Goal: Task Accomplishment & Management: Manage account settings

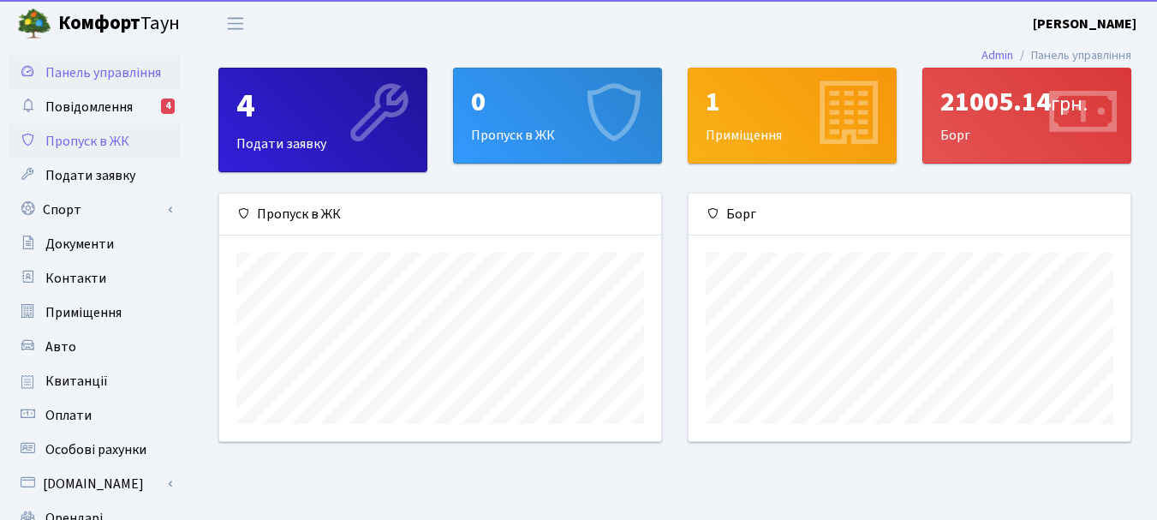
scroll to position [248, 442]
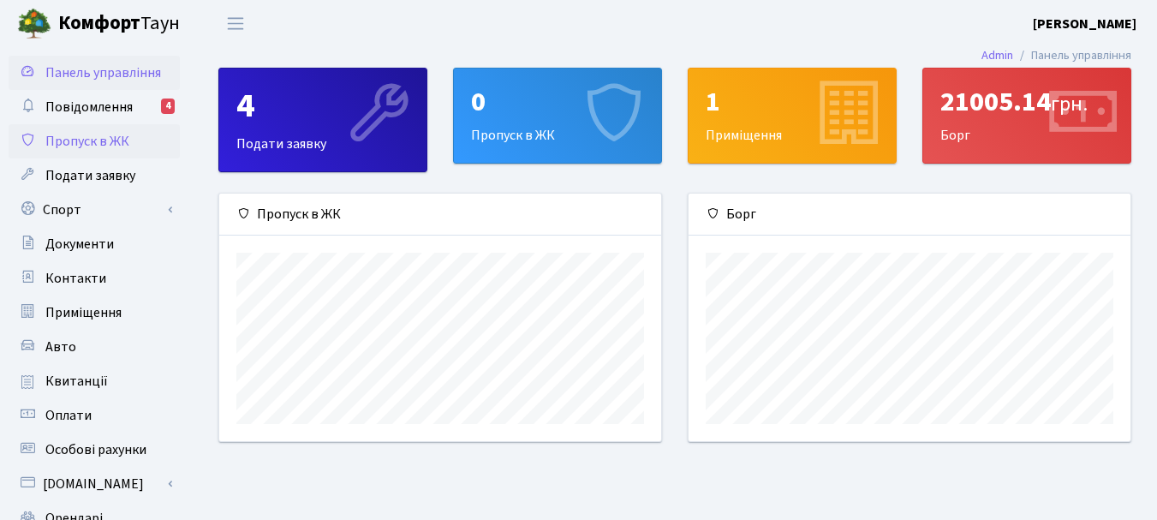
click at [109, 144] on span "Пропуск в ЖК" at bounding box center [87, 141] width 84 height 19
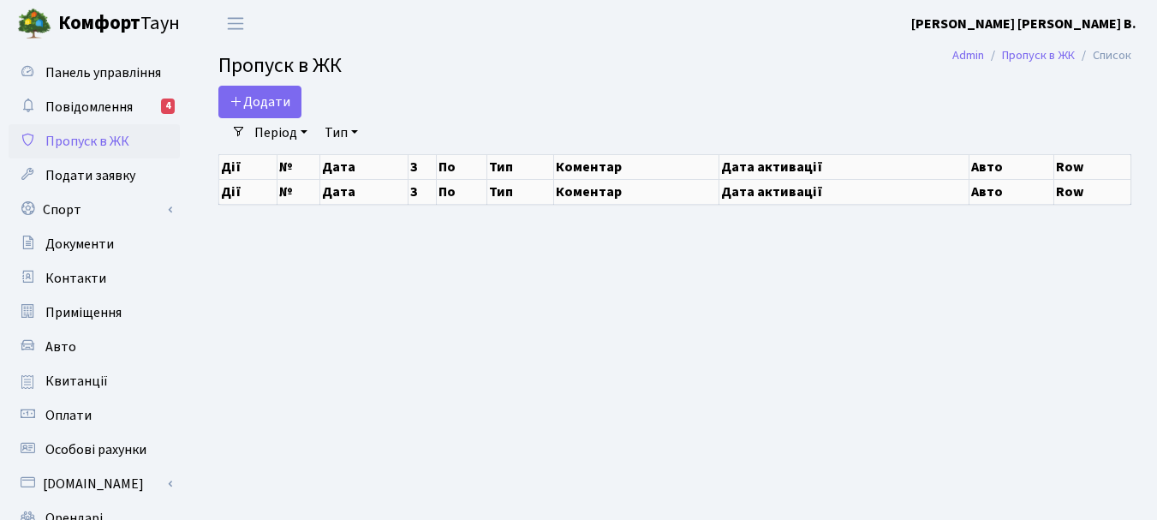
select select "25"
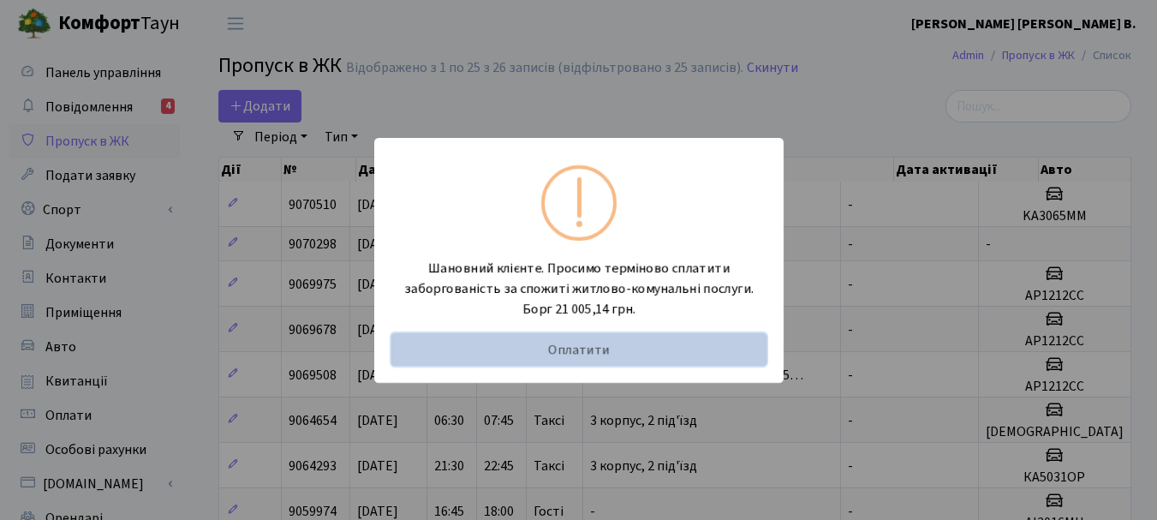
click at [636, 342] on link "Оплатити" at bounding box center [578, 349] width 375 height 33
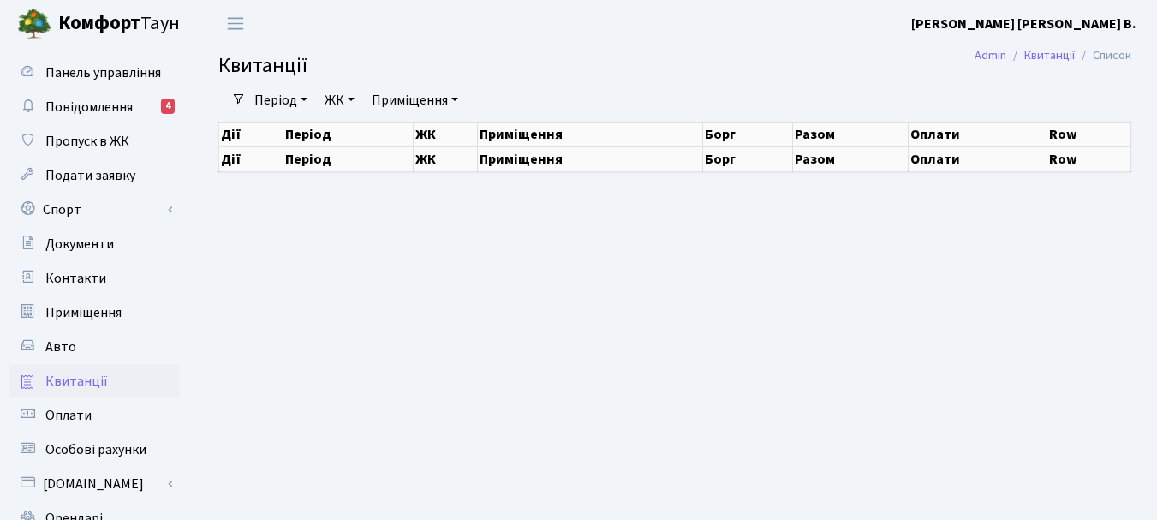
select select "25"
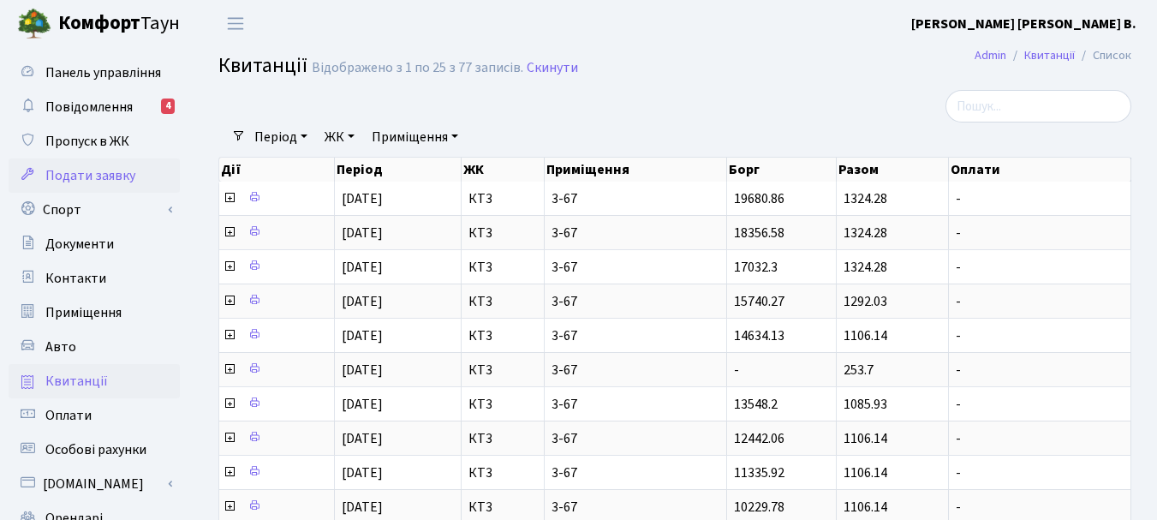
click at [111, 169] on span "Подати заявку" at bounding box center [90, 175] width 90 height 19
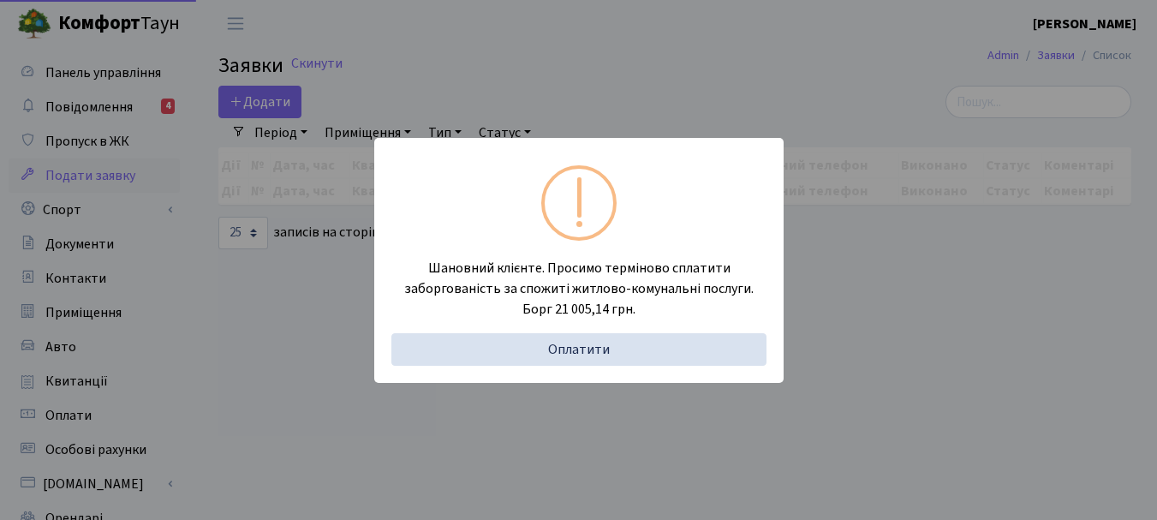
select select "25"
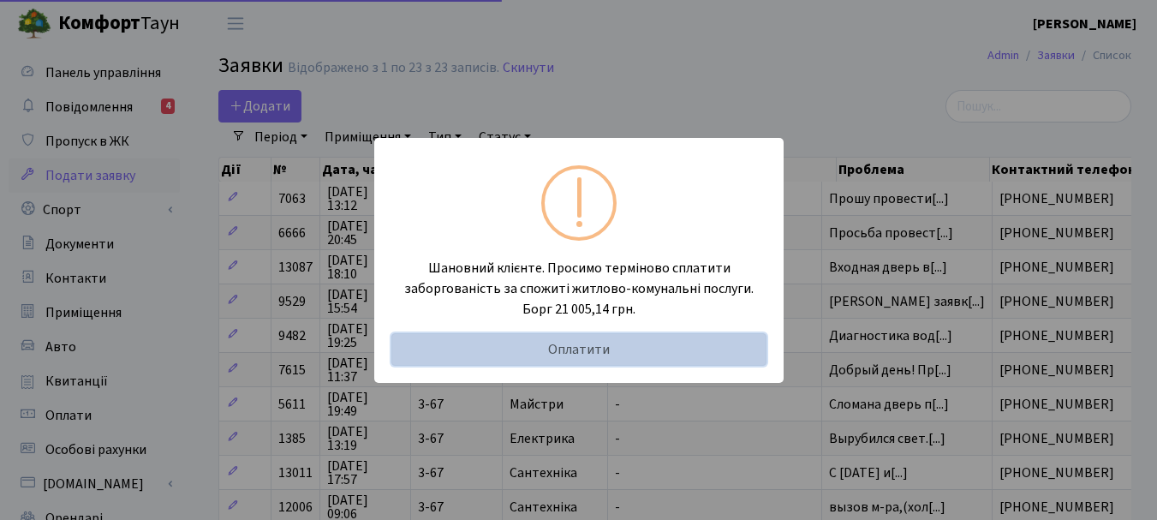
click at [600, 358] on link "Оплатити" at bounding box center [578, 349] width 375 height 33
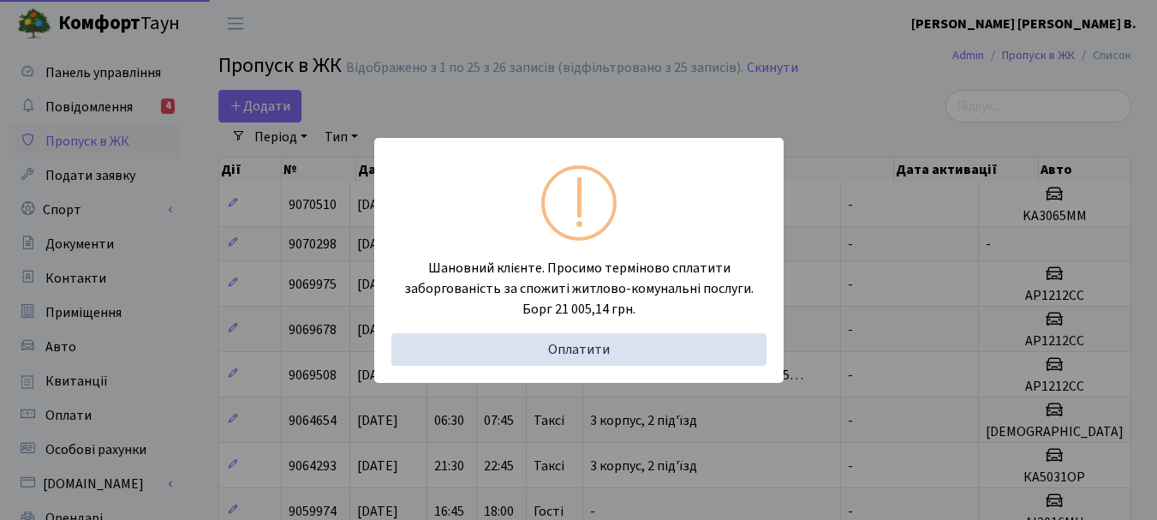
select select "25"
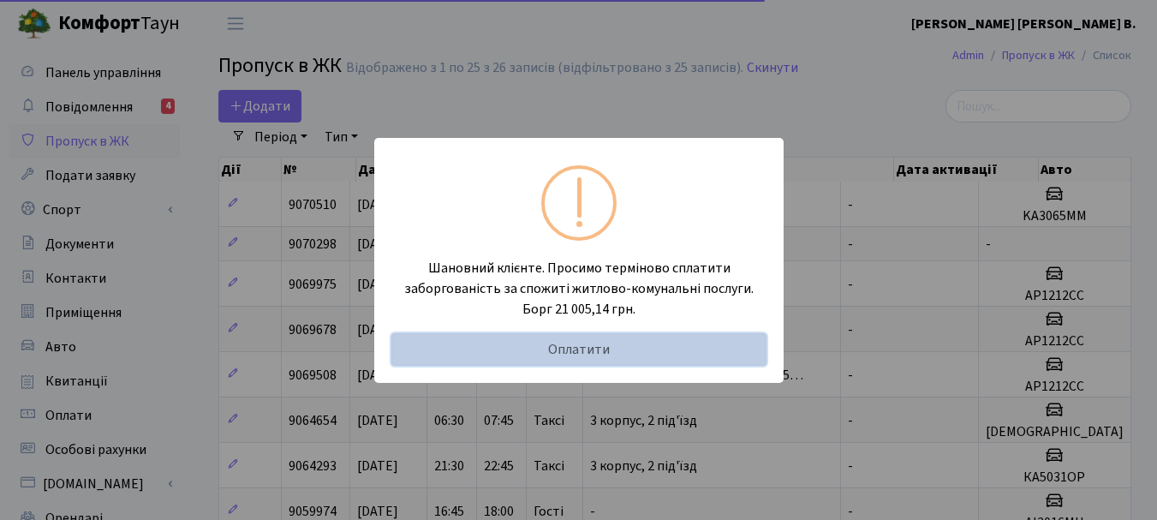
click at [578, 350] on link "Оплатити" at bounding box center [578, 349] width 375 height 33
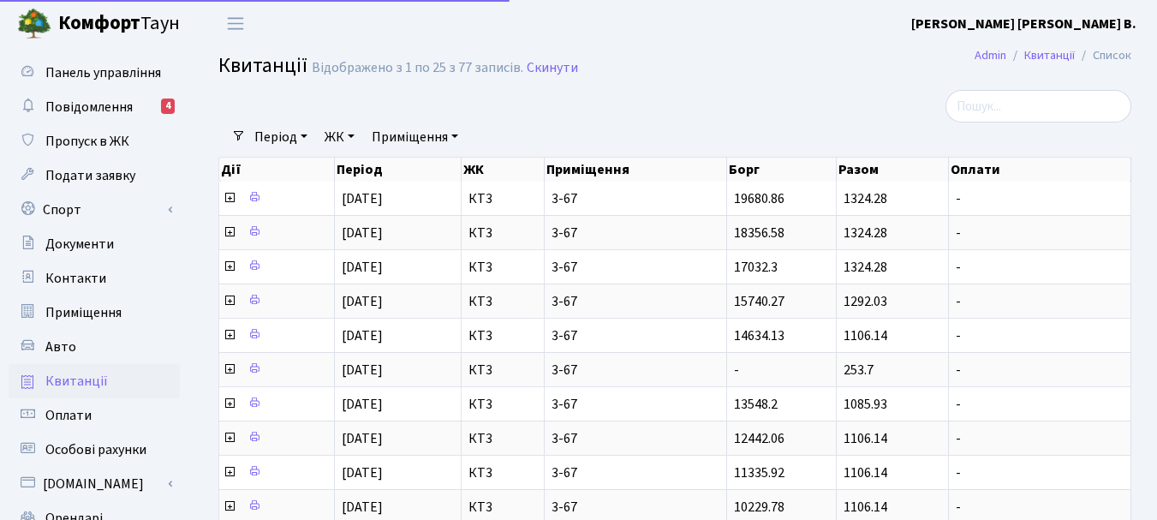
select select "25"
click at [121, 143] on span "Пропуск в ЖК" at bounding box center [87, 141] width 84 height 19
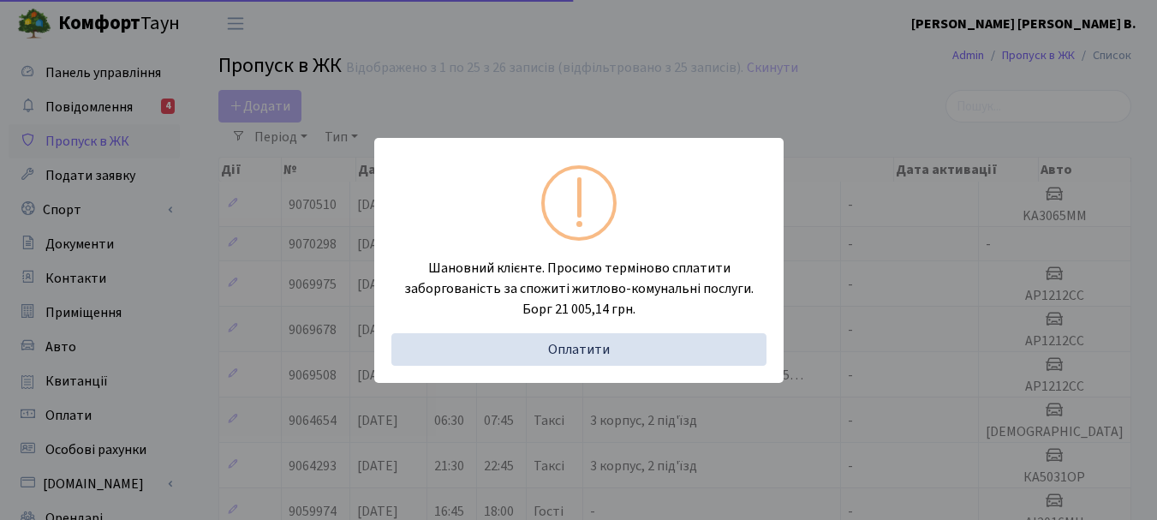
select select "25"
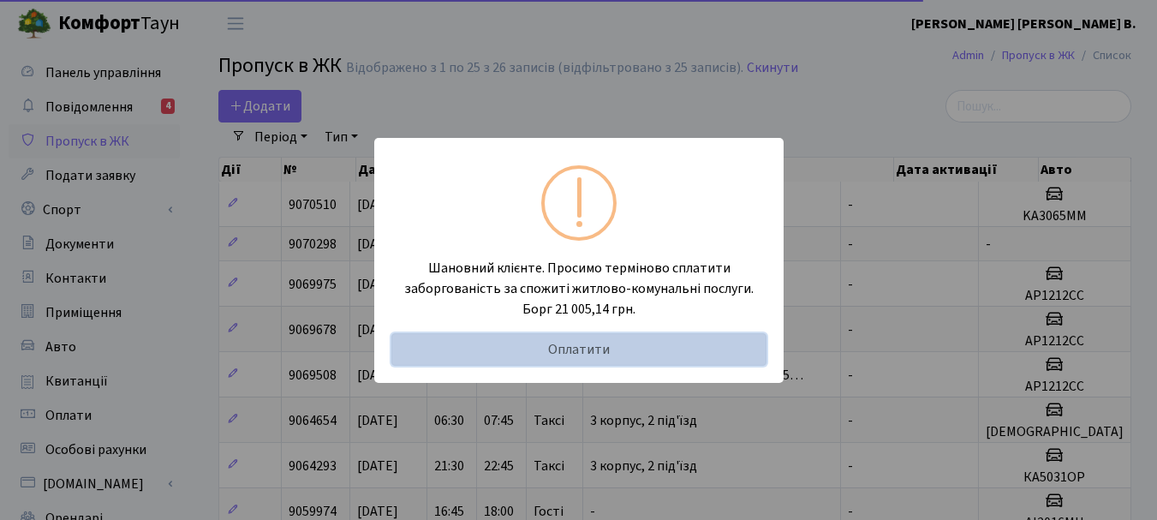
click at [623, 355] on link "Оплатити" at bounding box center [578, 349] width 375 height 33
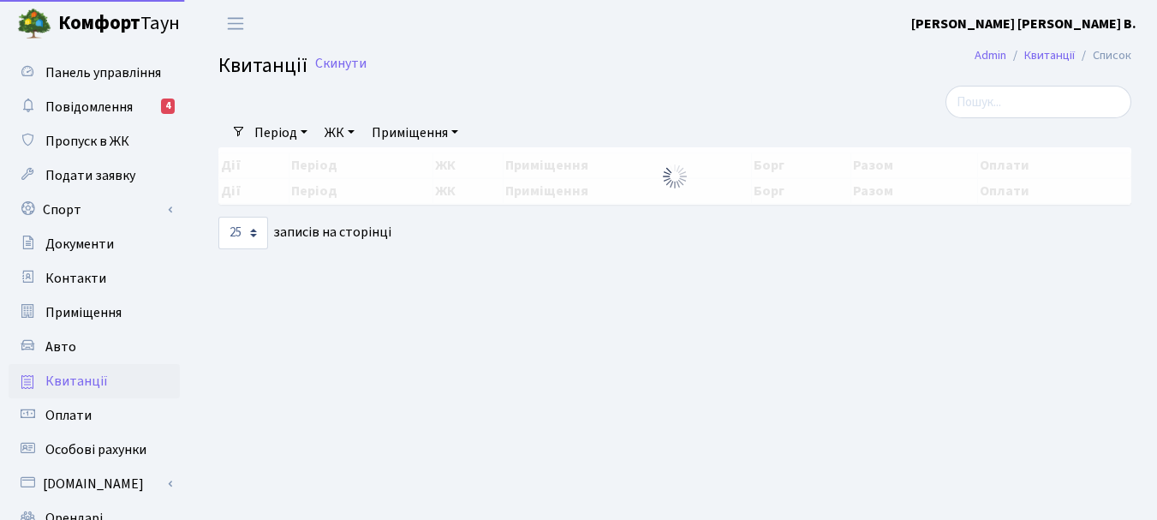
select select "25"
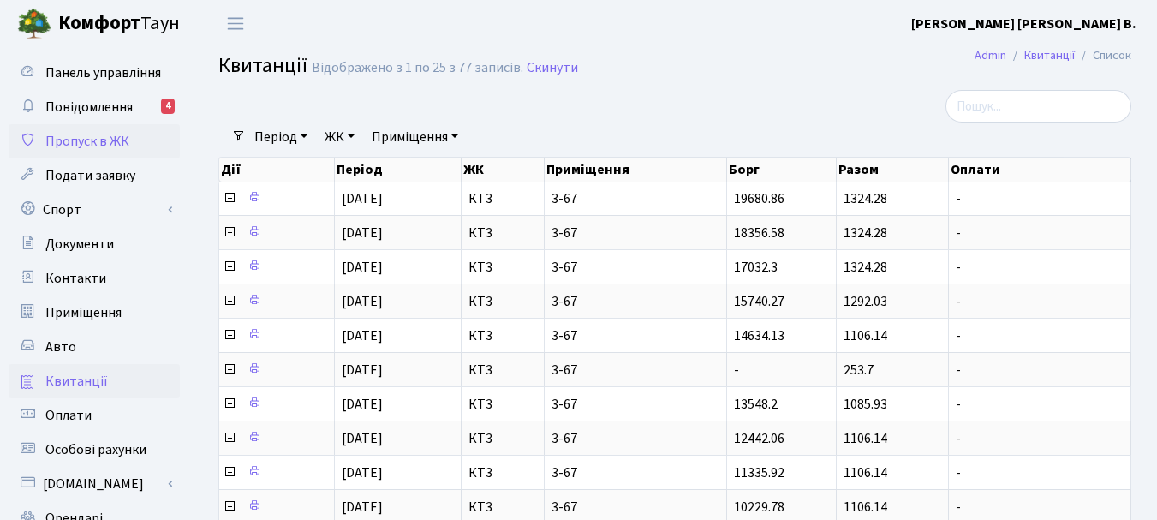
click at [110, 141] on span "Пропуск в ЖК" at bounding box center [87, 141] width 84 height 19
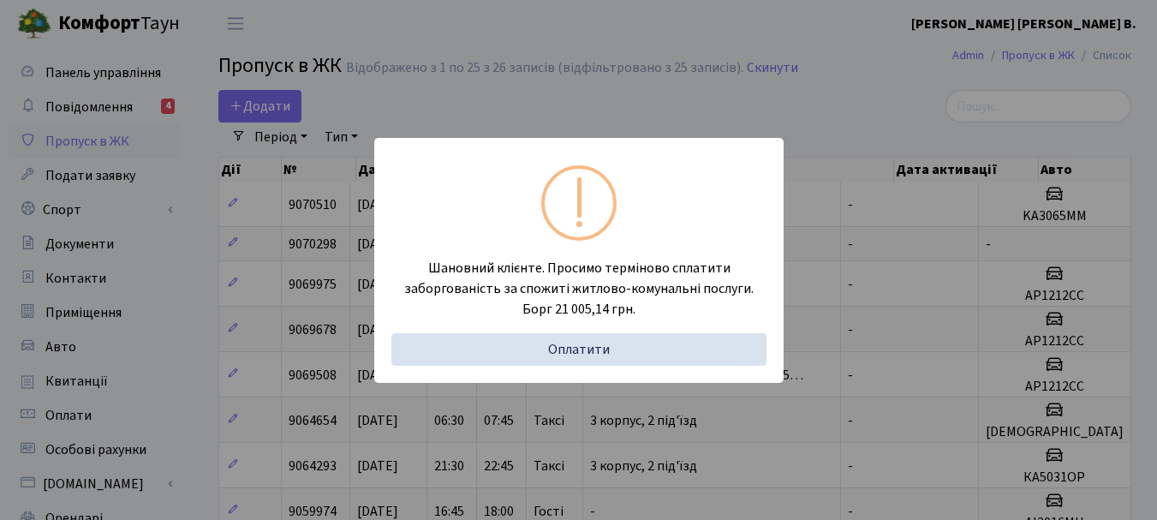
select select "25"
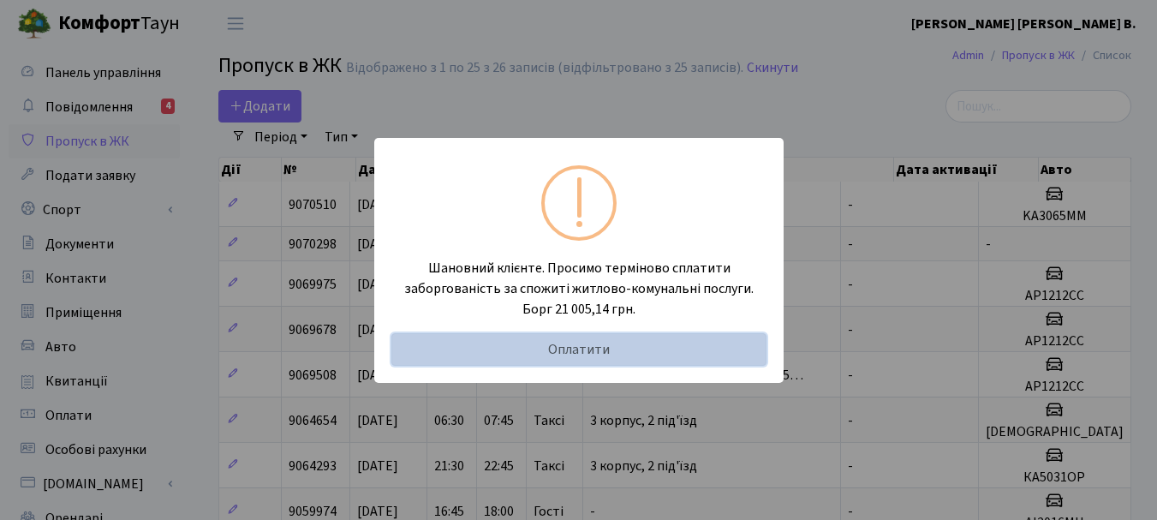
click at [581, 346] on link "Оплатити" at bounding box center [578, 349] width 375 height 33
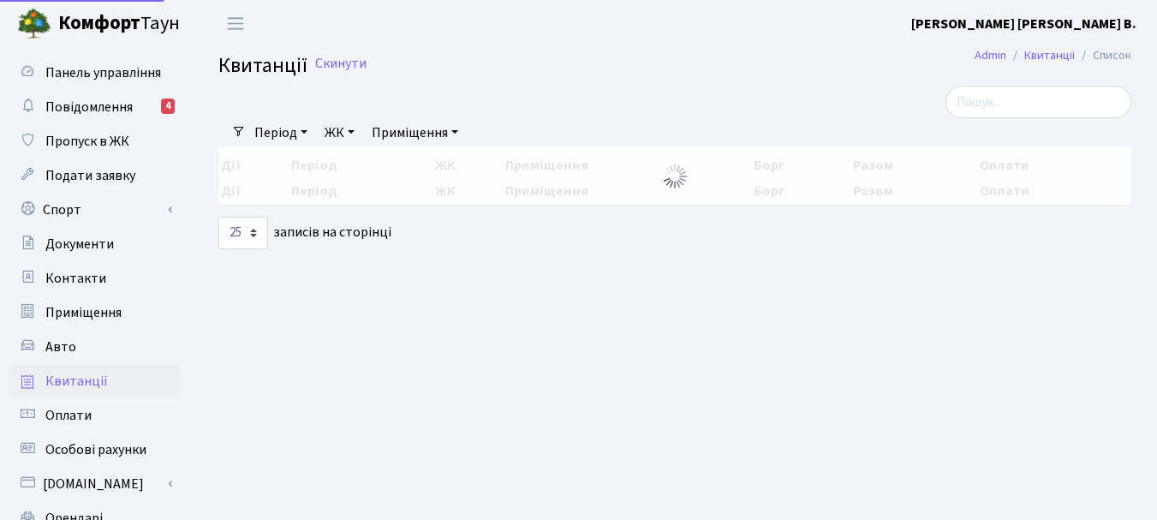
select select "25"
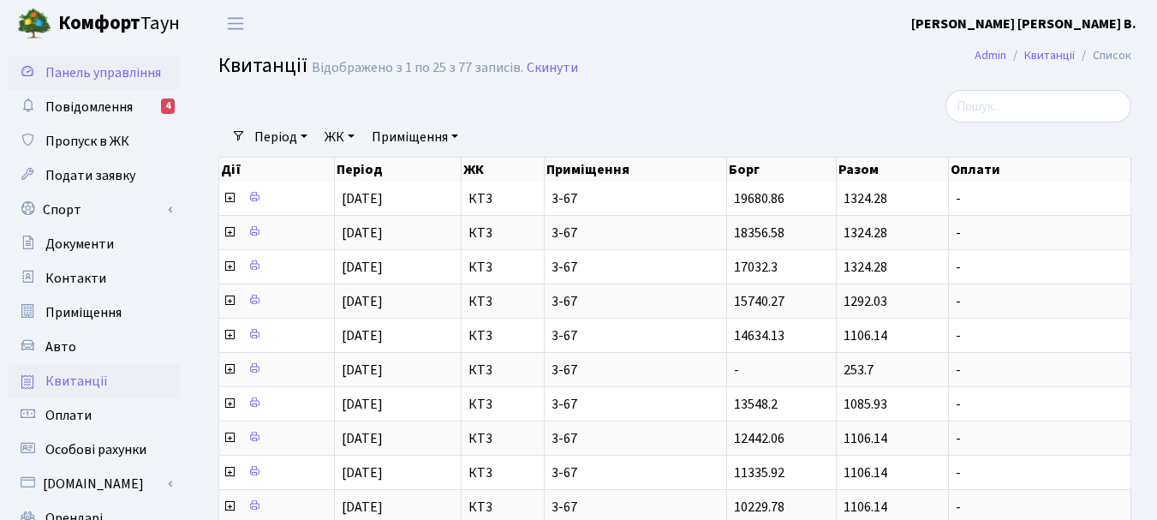
click at [105, 75] on span "Панель управління" at bounding box center [103, 72] width 116 height 19
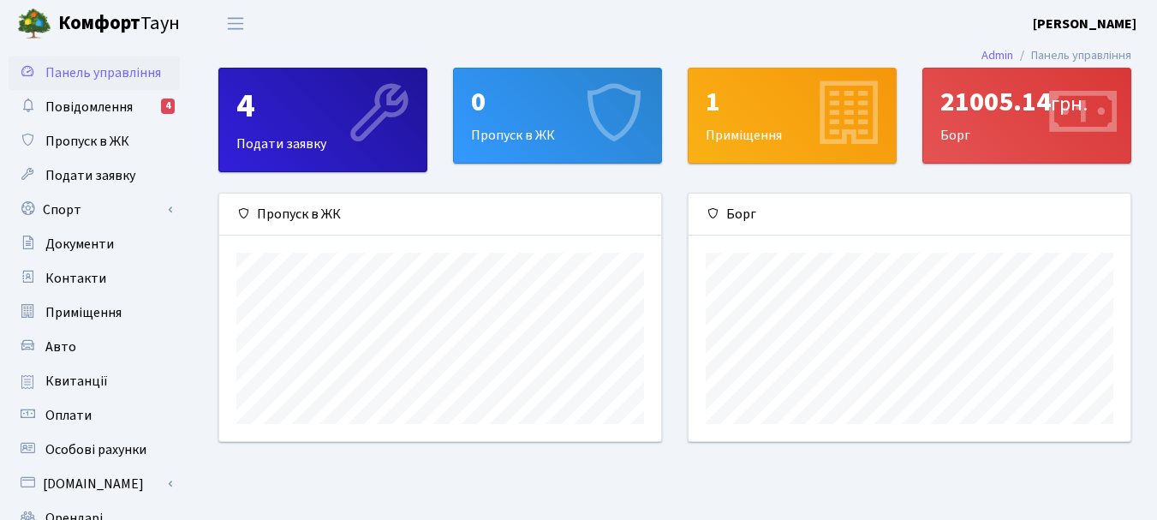
click at [1092, 22] on b "[PERSON_NAME]" at bounding box center [1085, 24] width 104 height 19
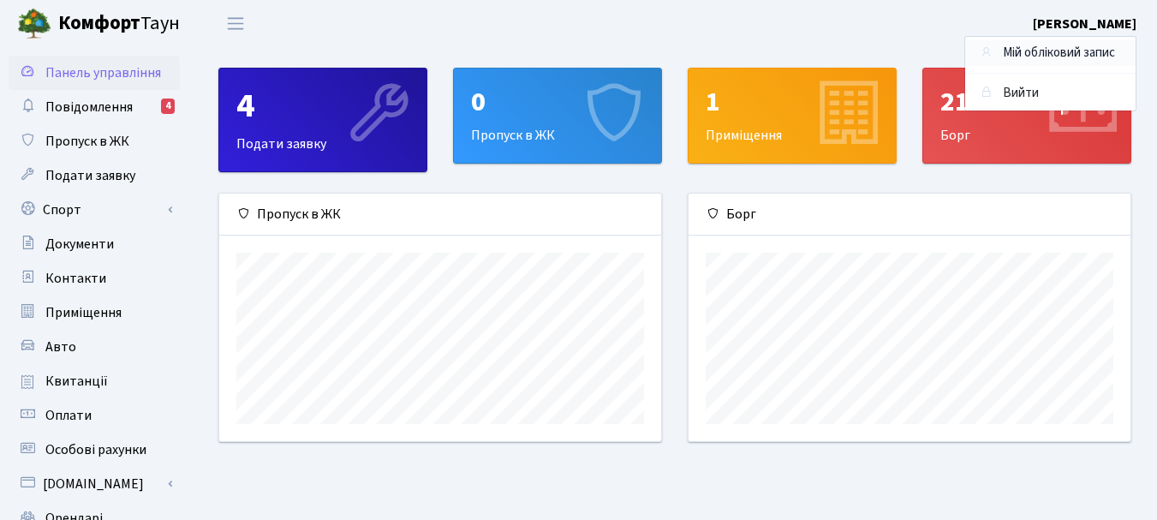
click at [1084, 56] on link "Мій обліковий запис" at bounding box center [1050, 53] width 170 height 27
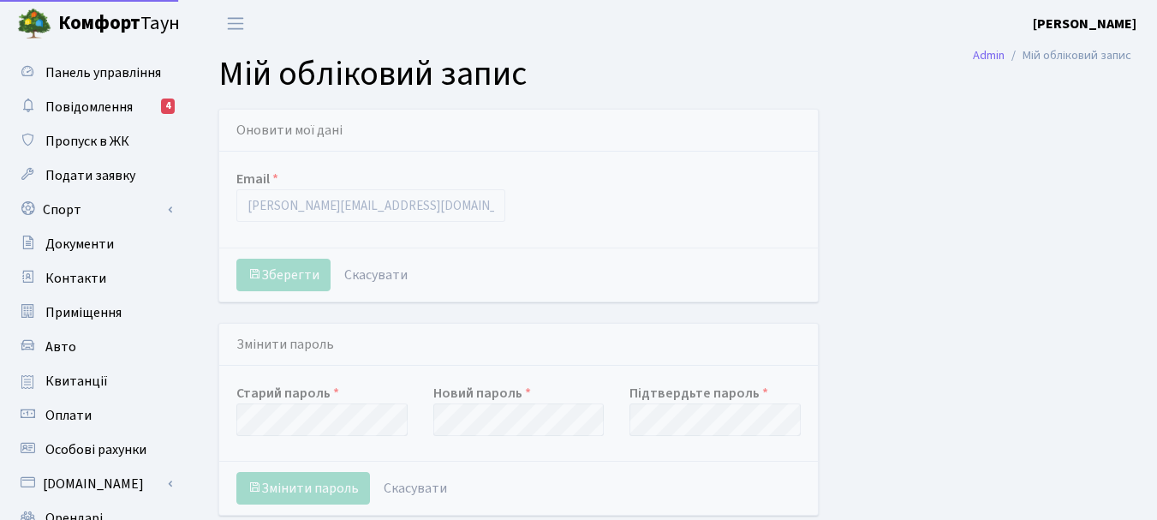
select select
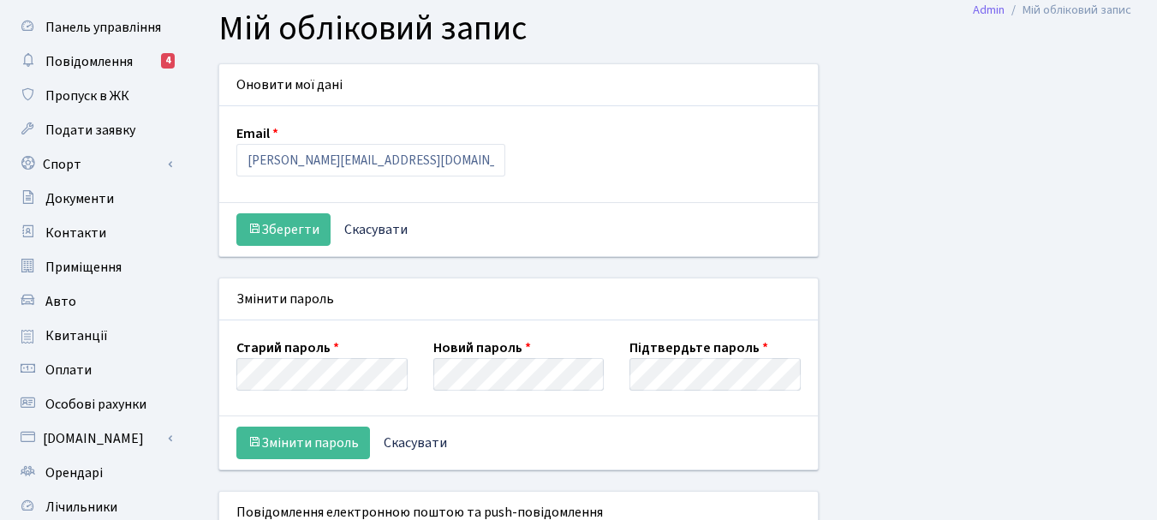
scroll to position [86, 0]
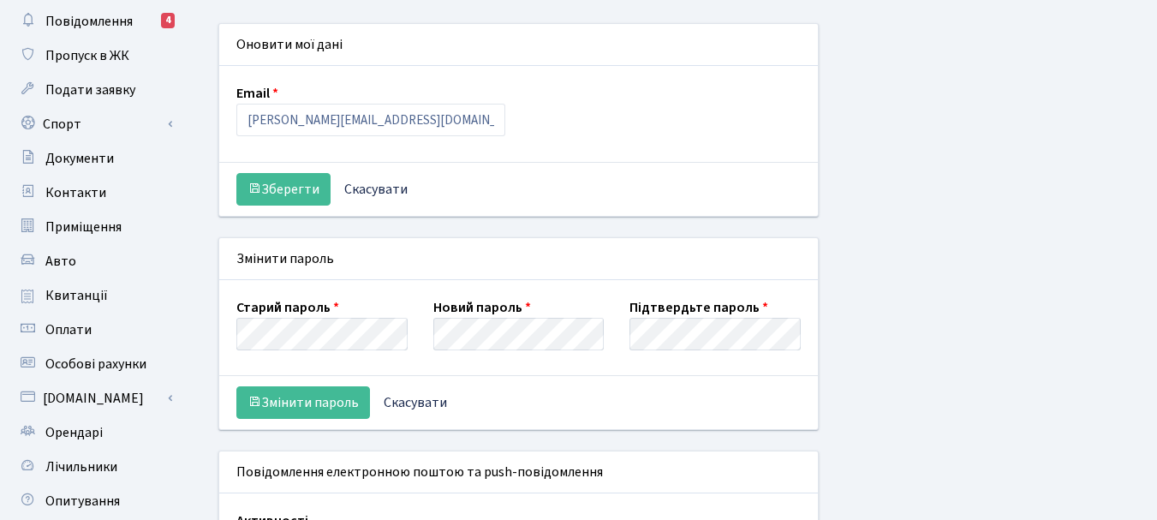
click at [498, 242] on div "Змінити пароль" at bounding box center [518, 259] width 599 height 42
click at [347, 408] on button "Змінити пароль" at bounding box center [303, 402] width 134 height 33
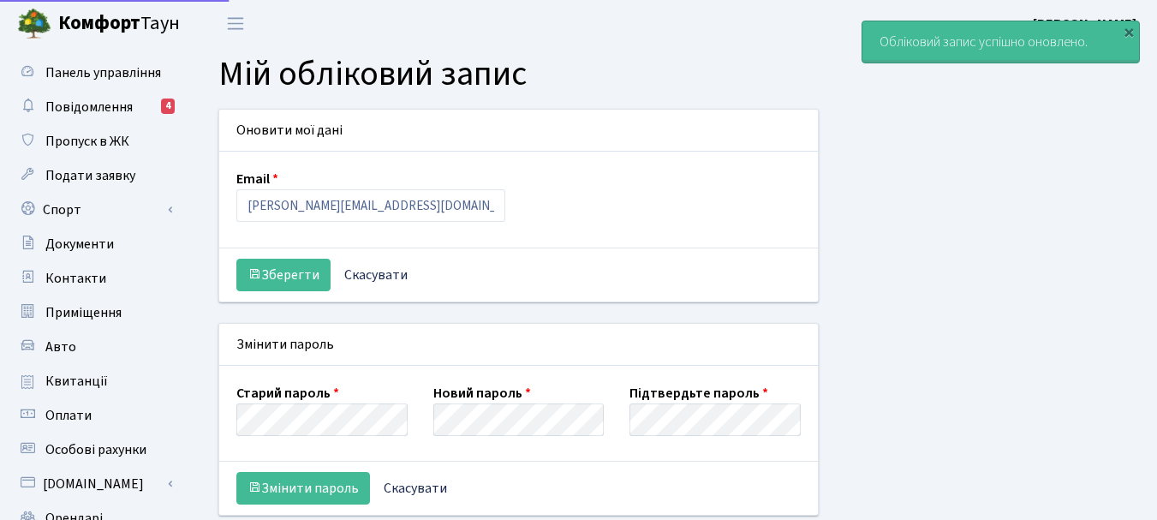
select select
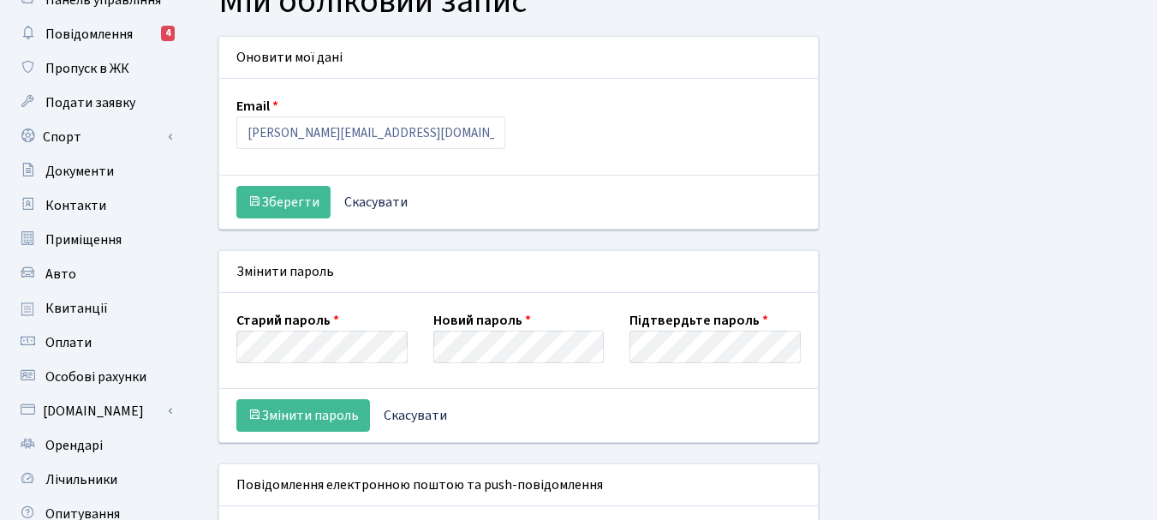
scroll to position [171, 0]
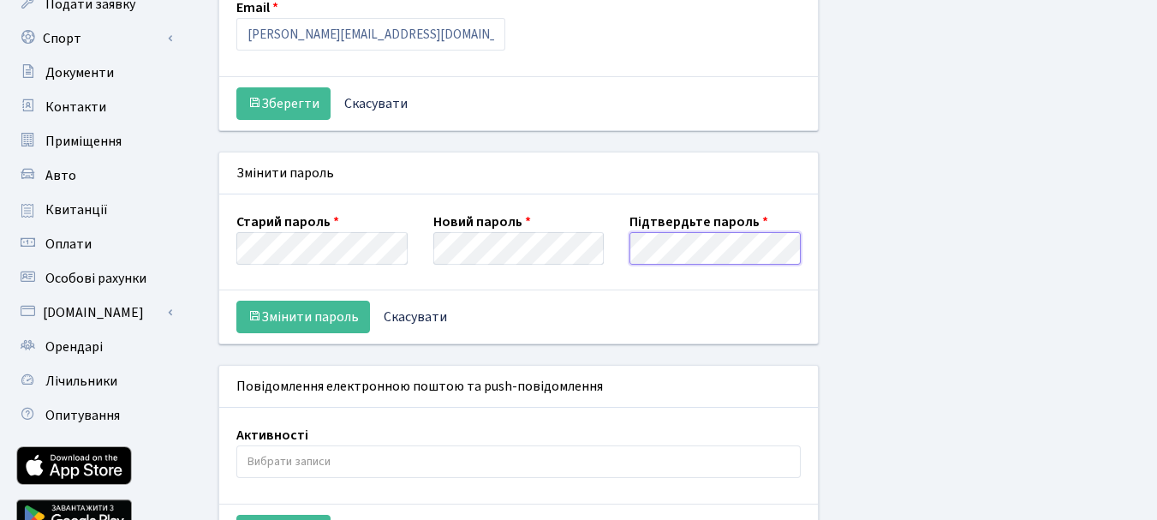
click at [236, 301] on button "Змінити пароль" at bounding box center [303, 317] width 134 height 33
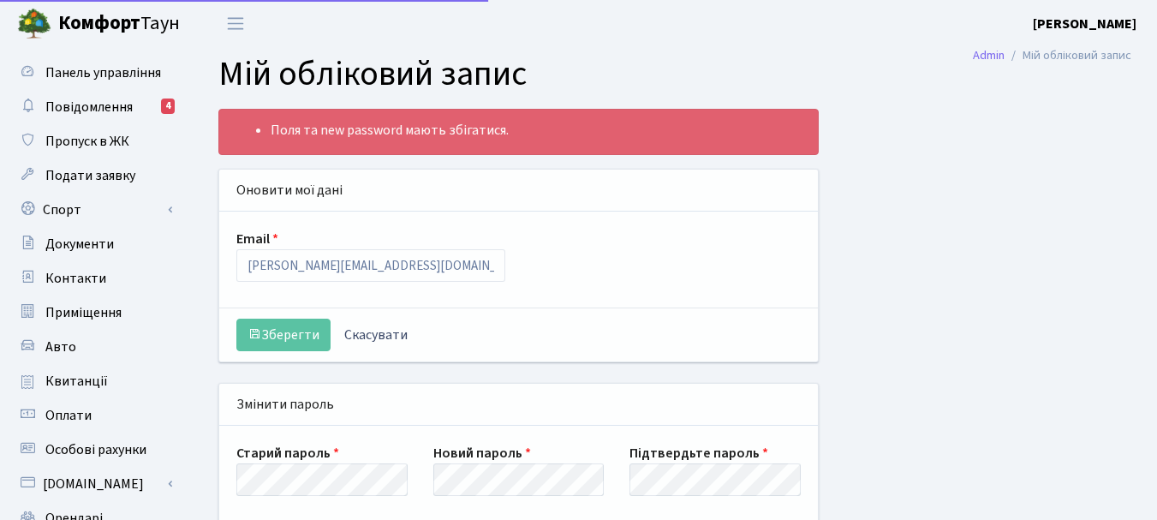
select select
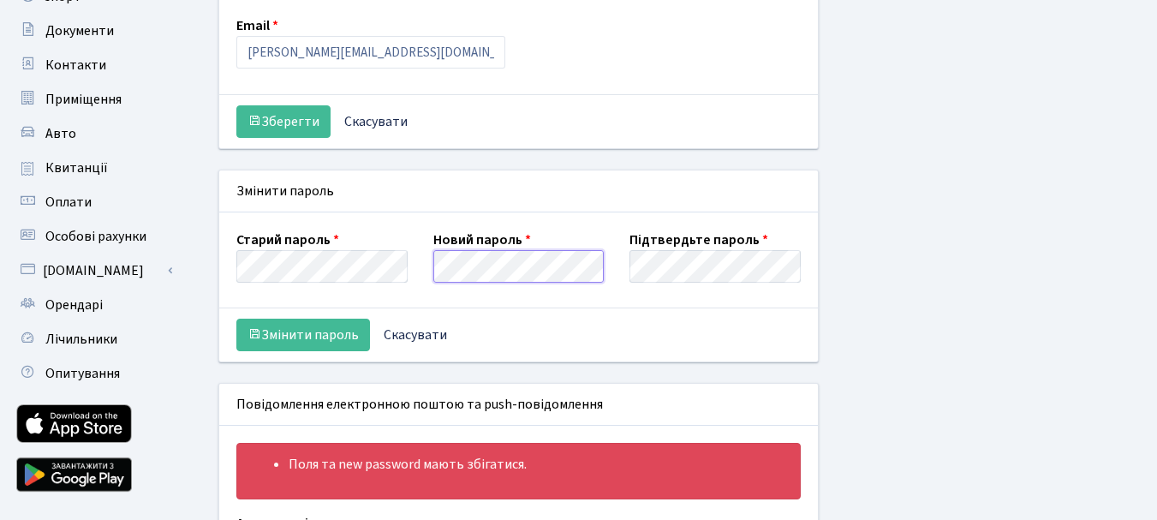
scroll to position [171, 0]
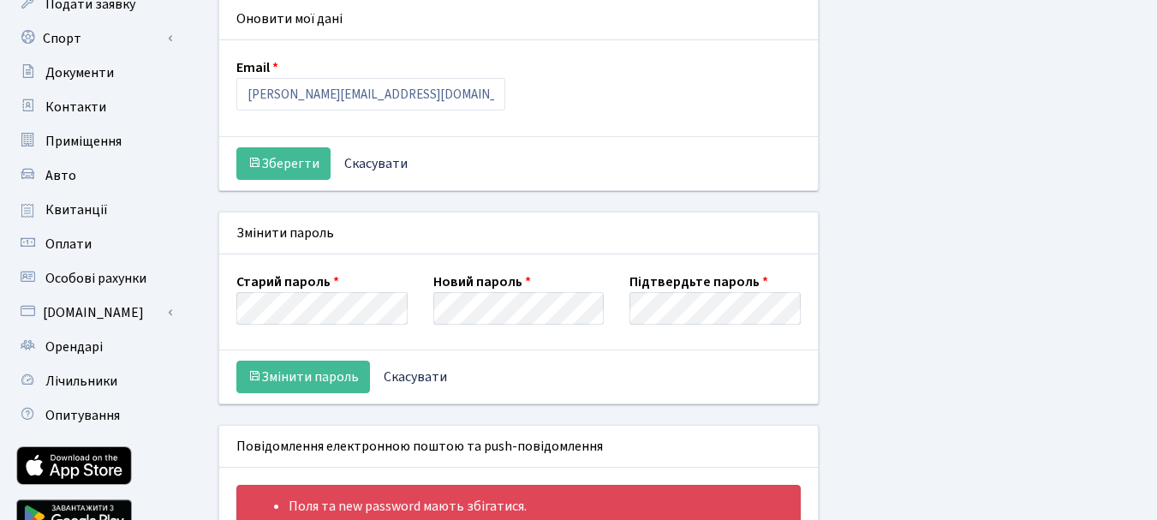
click at [663, 340] on div "Старий пароль Новий пароль Підтвердьте пароль" at bounding box center [518, 302] width 599 height 96
click at [315, 372] on button "Змінити пароль" at bounding box center [303, 377] width 134 height 33
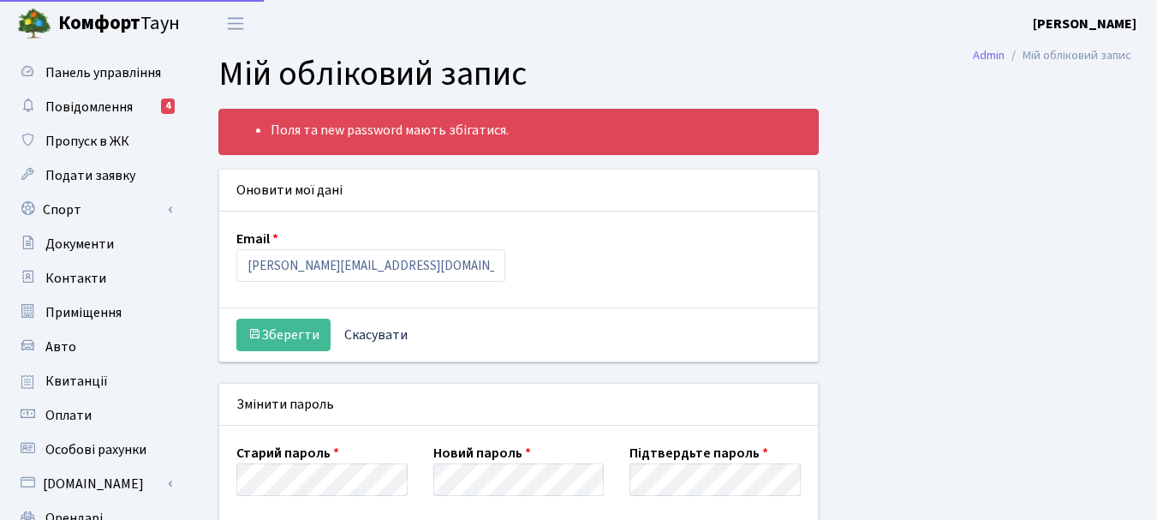
select select
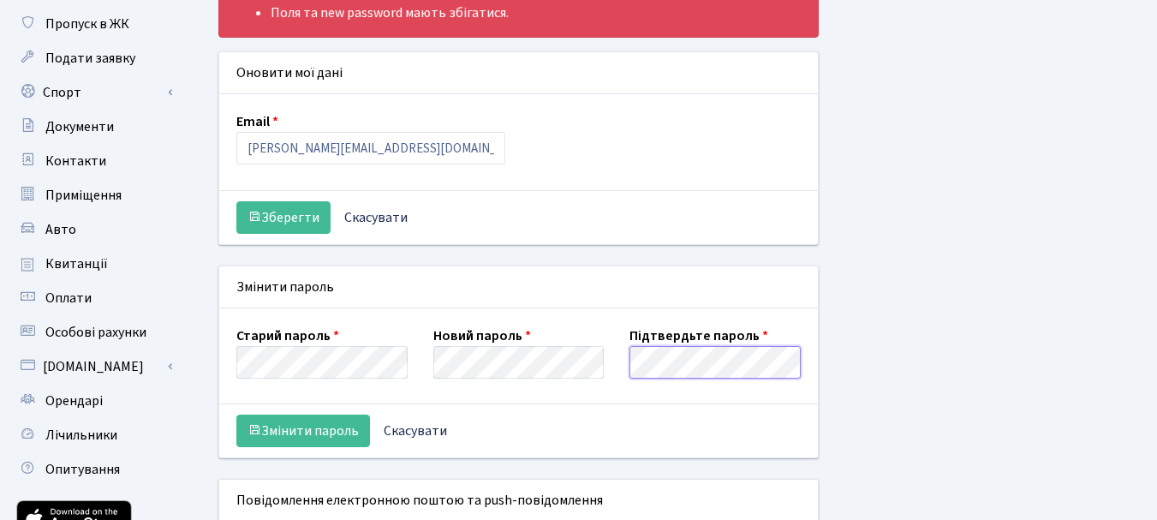
scroll to position [86, 0]
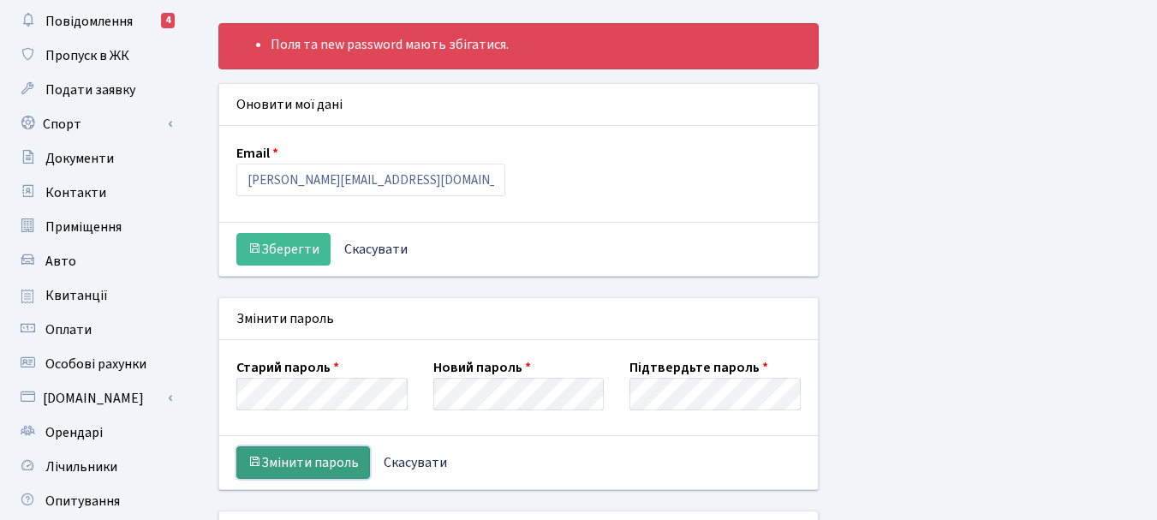
click at [340, 463] on button "Змінити пароль" at bounding box center [303, 462] width 134 height 33
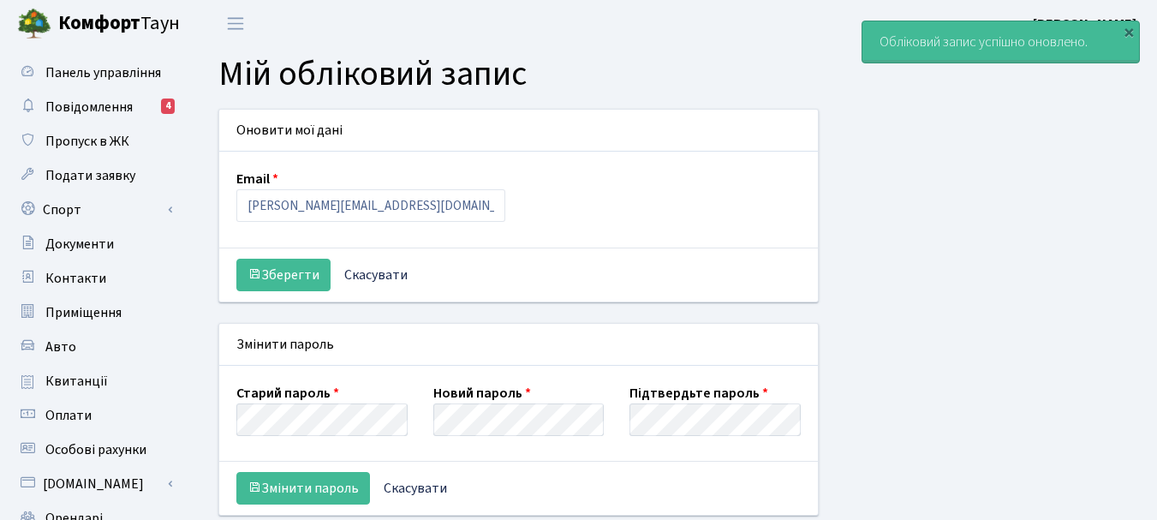
select select
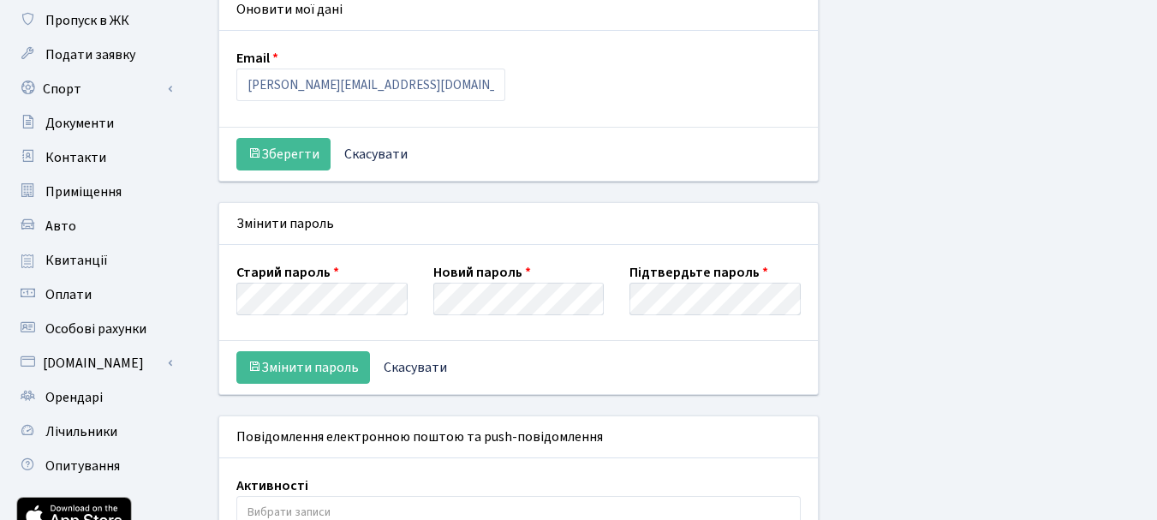
scroll to position [171, 0]
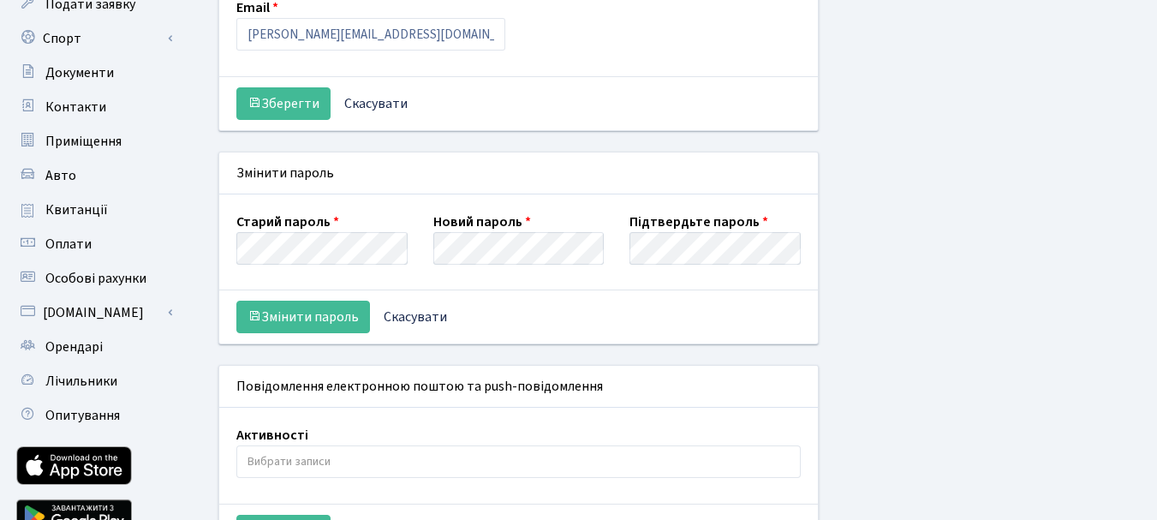
click at [884, 272] on div "Оновити мої дані Email [PERSON_NAME][EMAIL_ADDRESS][DOMAIN_NAME] Зберегти Скасу…" at bounding box center [675, 258] width 939 height 642
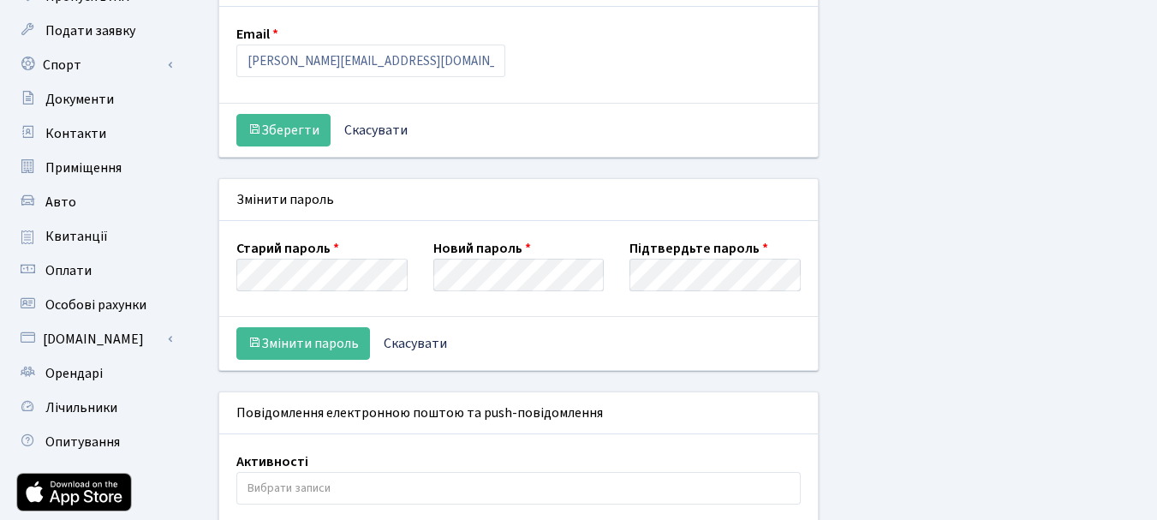
scroll to position [0, 0]
